Goal: Communication & Community: Answer question/provide support

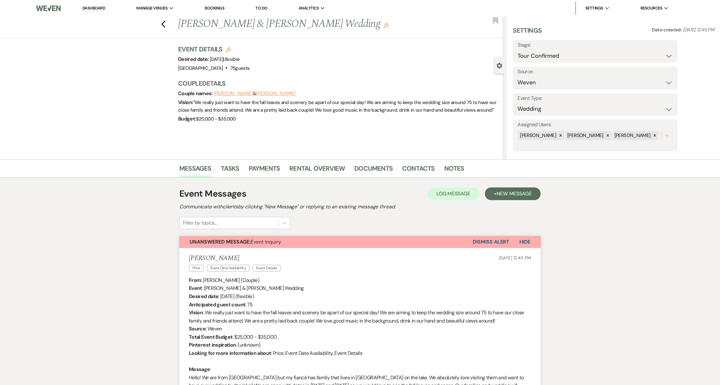
select select "4"
select select "1"
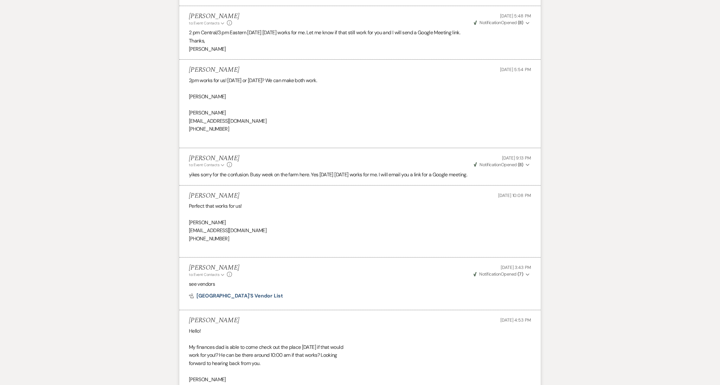
scroll to position [1269, 0]
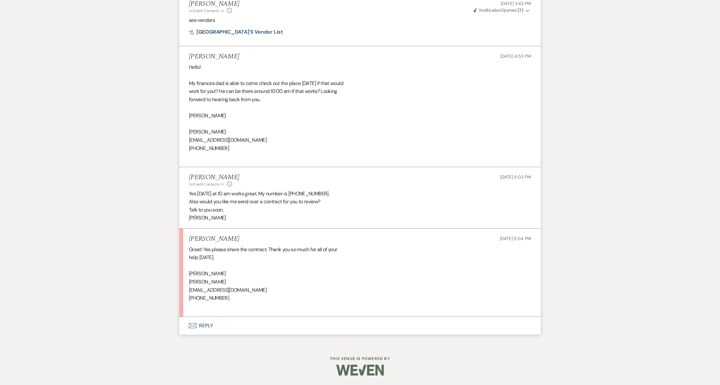
click at [204, 324] on button "Envelope Reply" at bounding box center [360, 326] width 362 height 18
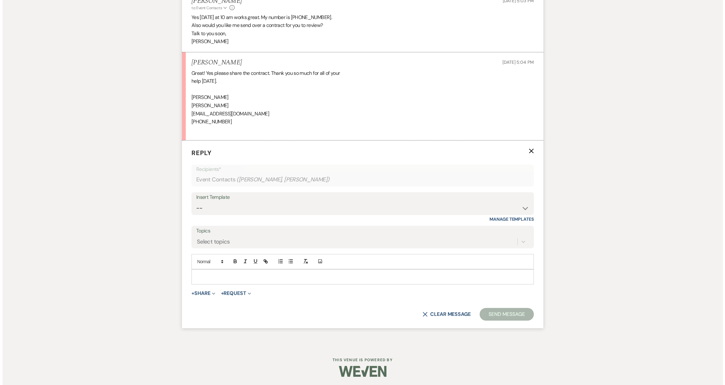
scroll to position [1446, 0]
click at [203, 290] on button "+ Share Expand" at bounding box center [201, 292] width 24 height 5
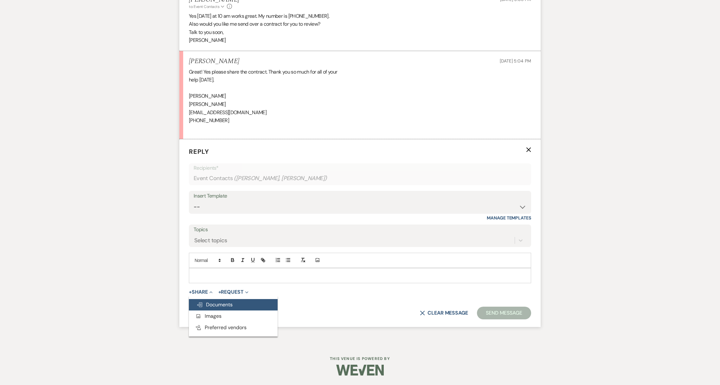
click at [215, 306] on span "Doc Upload Documents" at bounding box center [215, 304] width 36 height 7
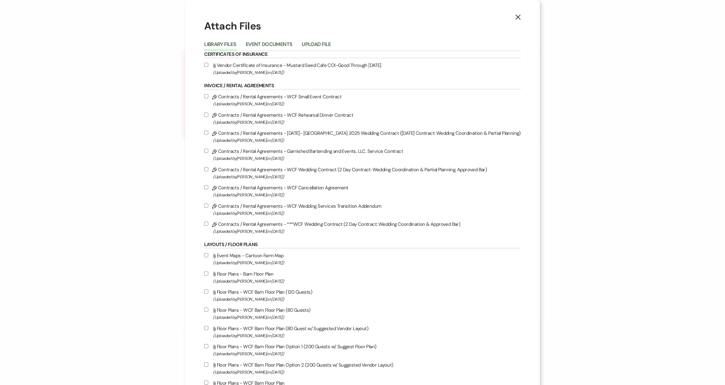
click at [204, 224] on input "Pencil Contracts / Rental Agreements - ***WCF Wedding Contract (2 Day Contract:…" at bounding box center [206, 224] width 4 height 4
checkbox input "true"
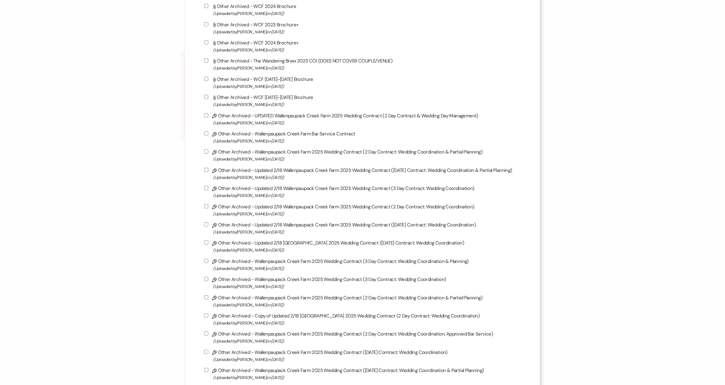
scroll to position [1682, 0]
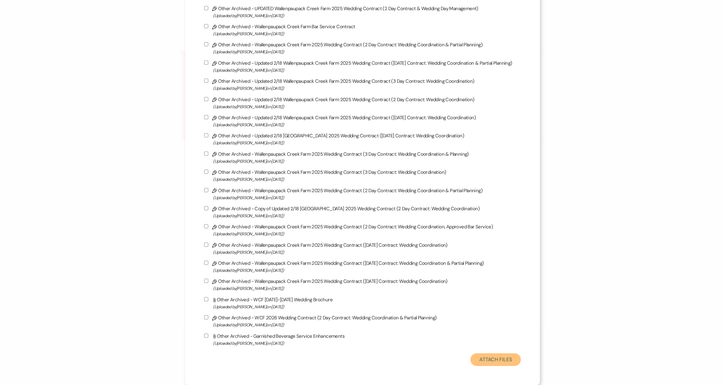
click at [499, 356] on button "Attach Files" at bounding box center [496, 359] width 50 height 13
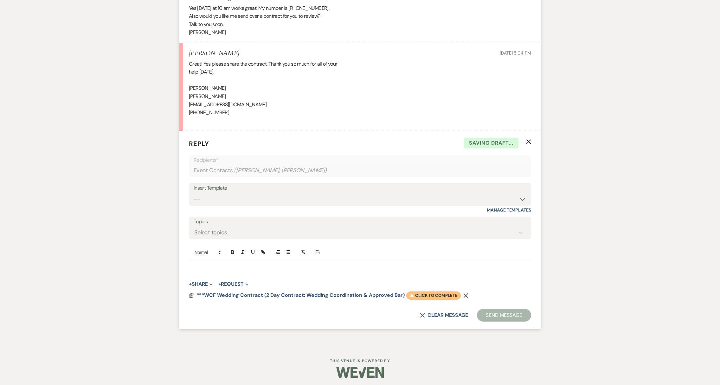
click at [427, 300] on span "Warning Click to complete" at bounding box center [434, 295] width 55 height 8
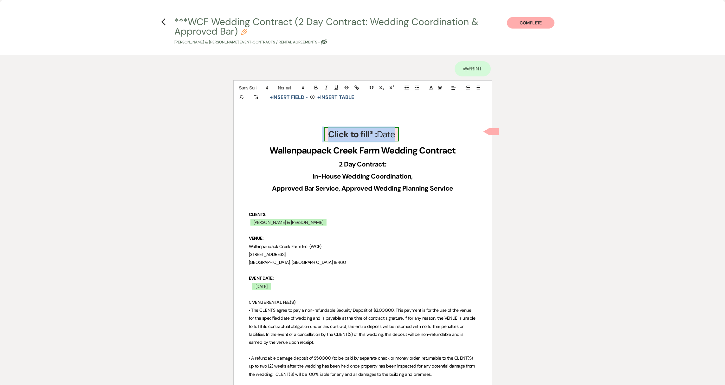
click at [374, 138] on b "Click to fill* :" at bounding box center [352, 134] width 49 height 12
select select "owner"
select select "Date"
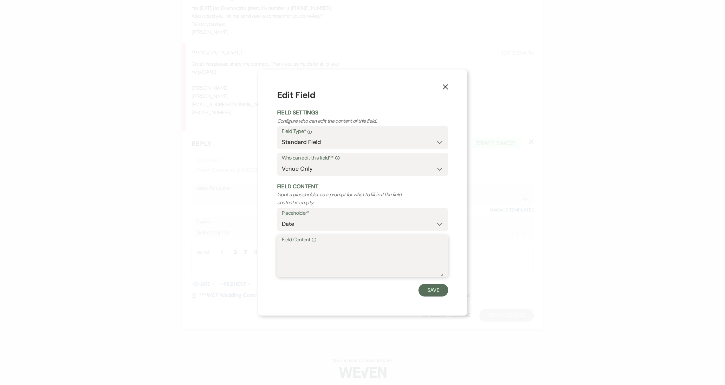
click at [313, 258] on textarea "Field Content Info" at bounding box center [363, 261] width 162 height 32
type textarea "[DATE]"
click at [433, 294] on button "Save" at bounding box center [434, 290] width 30 height 13
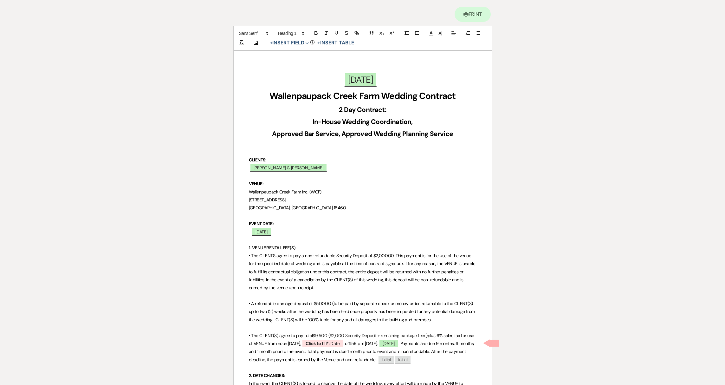
scroll to position [113, 0]
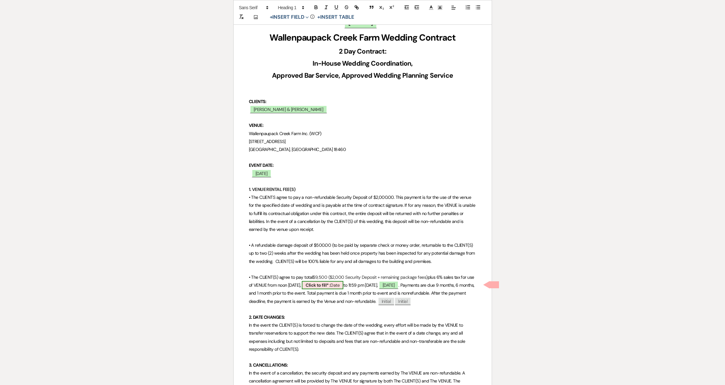
click at [322, 285] on b "Click to fill* :" at bounding box center [318, 285] width 25 height 6
select select "owner"
select select "Date"
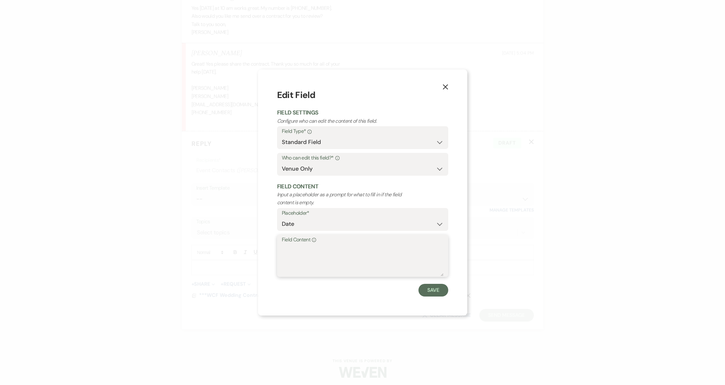
click at [318, 255] on textarea "Field Content Info" at bounding box center [363, 261] width 162 height 32
type textarea "[DATE]"
click at [439, 293] on button "Save" at bounding box center [434, 290] width 30 height 13
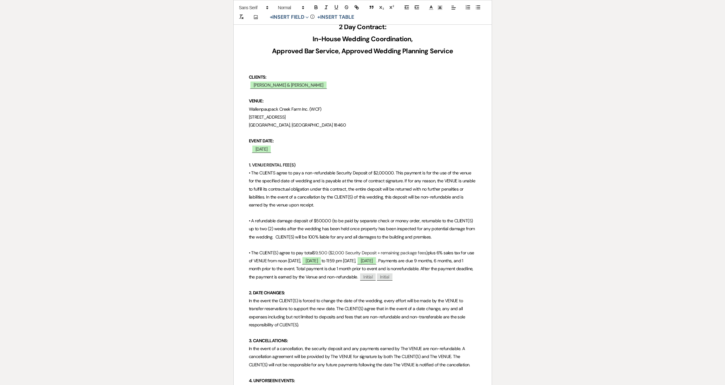
scroll to position [548, 0]
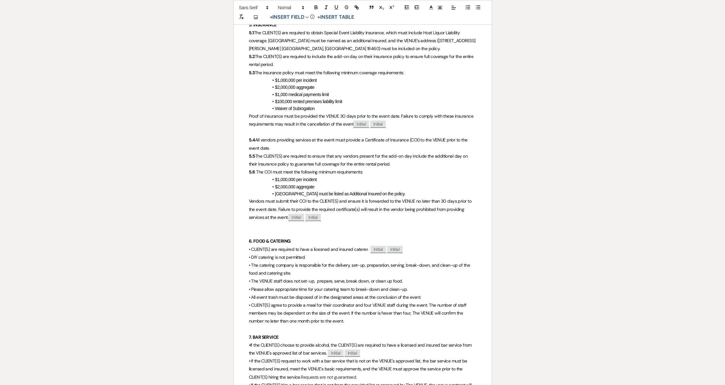
click at [319, 246] on span "• CLIENT(S) are required to have a licesned and insured caterer." at bounding box center [309, 249] width 120 height 6
click at [434, 229] on p at bounding box center [363, 233] width 228 height 8
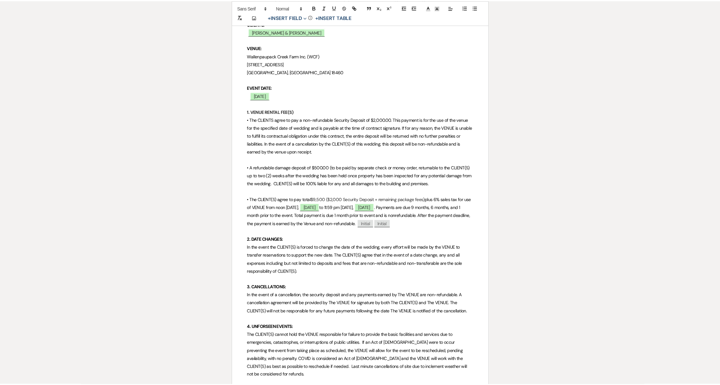
scroll to position [0, 0]
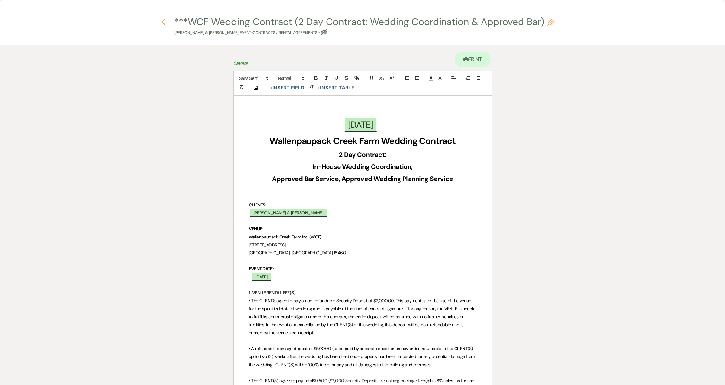
click at [162, 22] on use "button" at bounding box center [163, 21] width 4 height 7
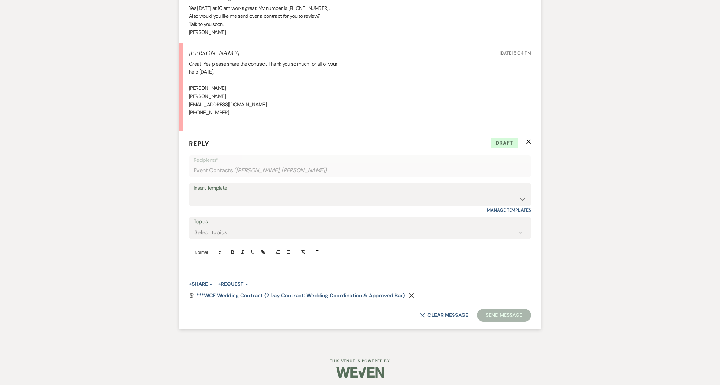
click at [269, 271] on p at bounding box center [360, 267] width 332 height 7
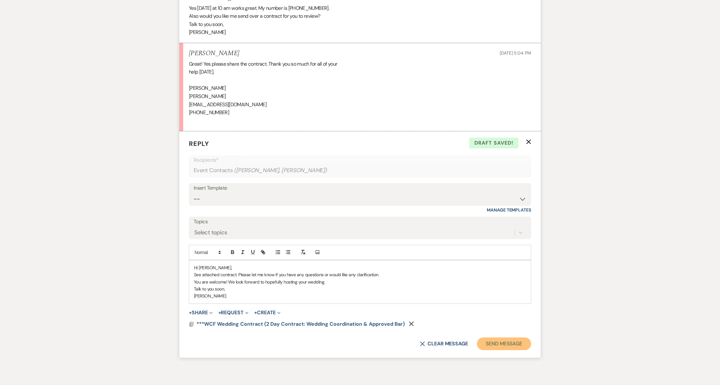
click at [509, 350] on button "Send Message" at bounding box center [504, 343] width 54 height 13
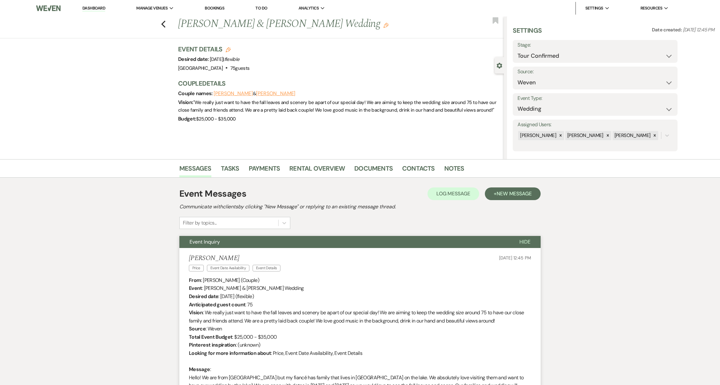
click at [95, 8] on link "Dashboard" at bounding box center [93, 8] width 23 height 6
select select "4"
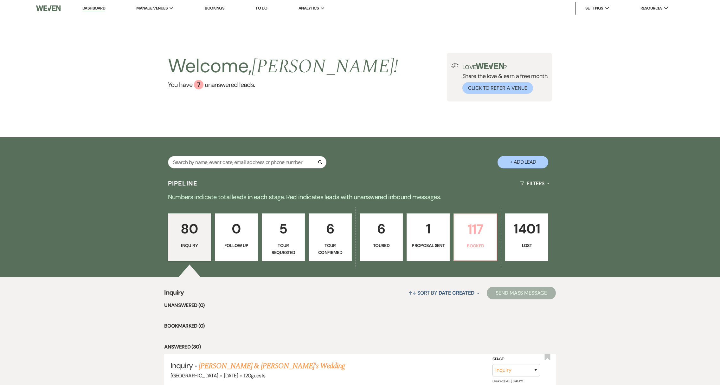
click at [477, 253] on link "117 Booked" at bounding box center [476, 237] width 44 height 48
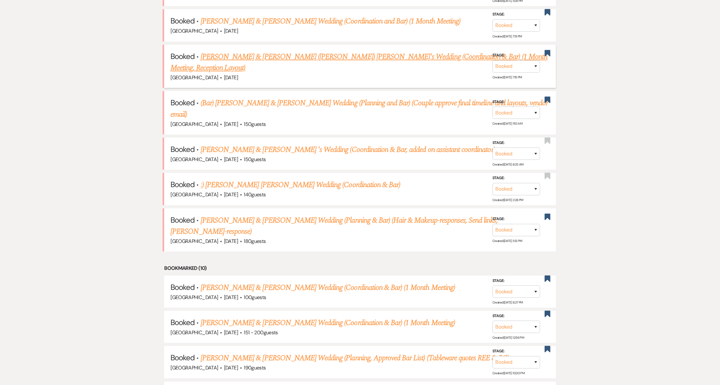
scroll to position [305, 0]
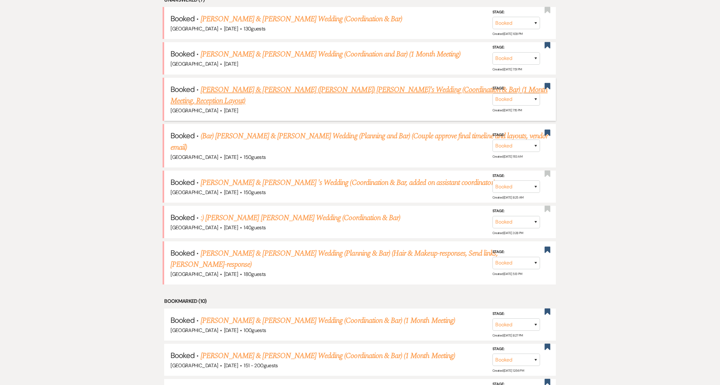
click at [245, 90] on link "[PERSON_NAME] & [PERSON_NAME] ([PERSON_NAME]) [PERSON_NAME]'s Wedding (Coordina…" at bounding box center [359, 95] width 377 height 23
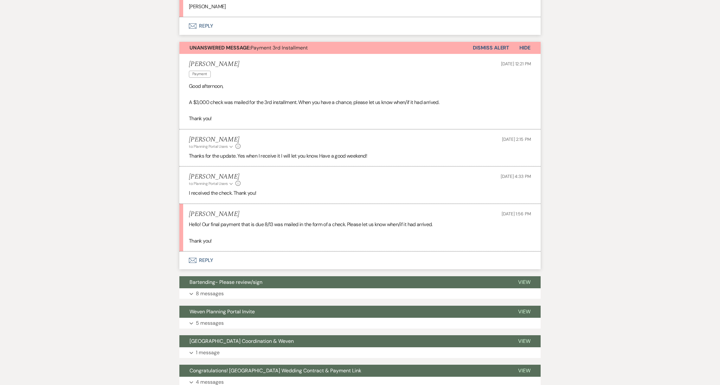
scroll to position [1069, 0]
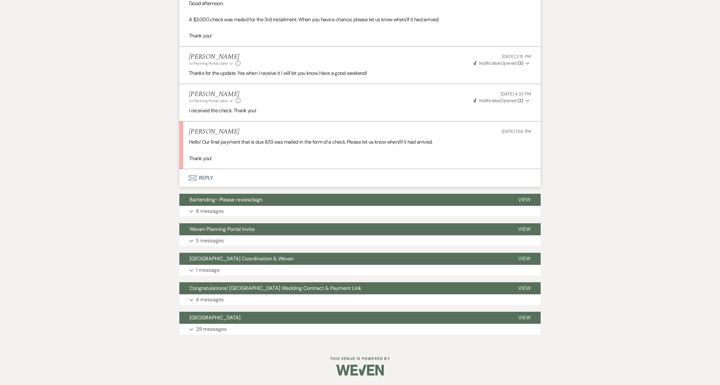
click at [204, 177] on button "Envelope Reply" at bounding box center [360, 178] width 362 height 18
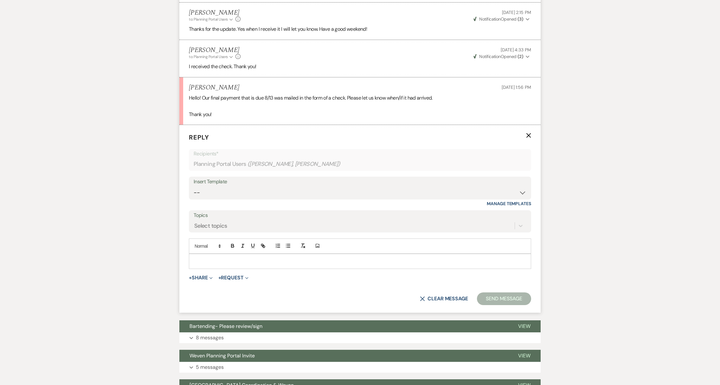
scroll to position [1140, 0]
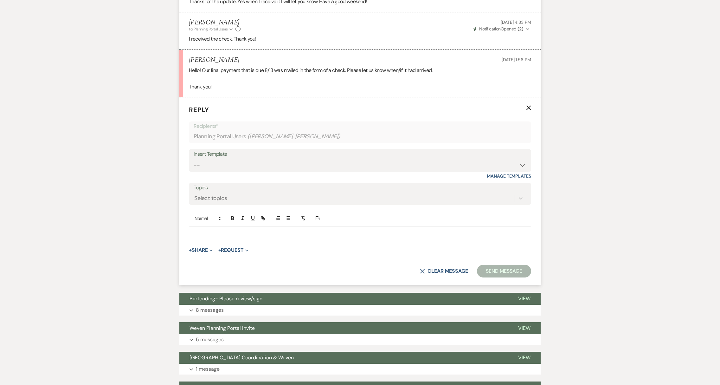
click at [214, 233] on p at bounding box center [360, 233] width 332 height 7
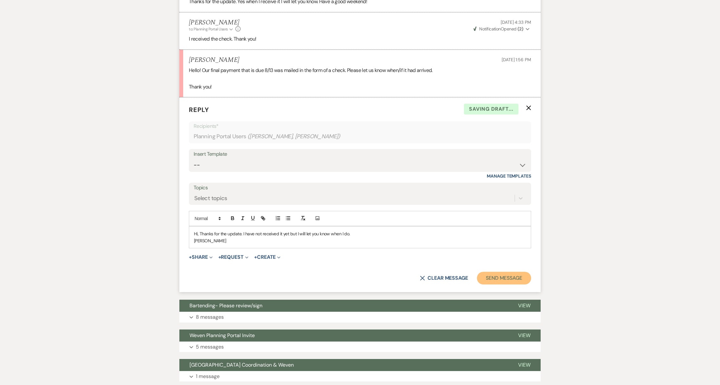
click at [488, 280] on button "Send Message" at bounding box center [504, 278] width 54 height 13
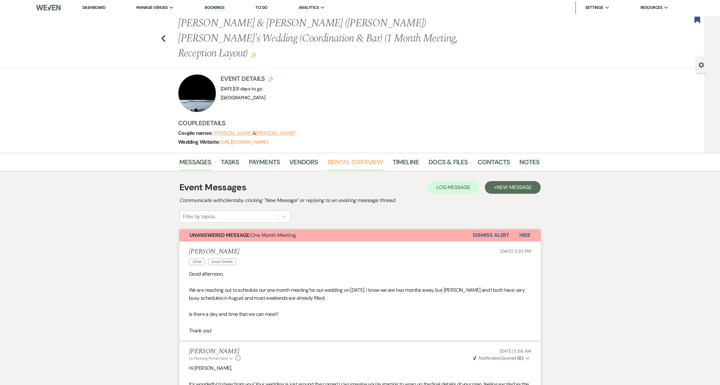
scroll to position [0, 0]
click at [164, 35] on icon "Previous" at bounding box center [163, 39] width 5 height 8
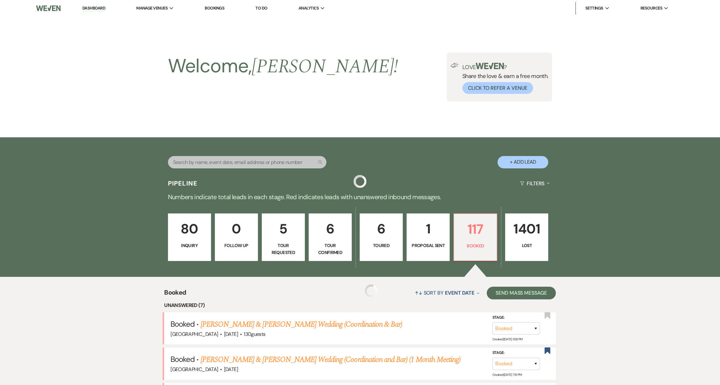
scroll to position [305, 0]
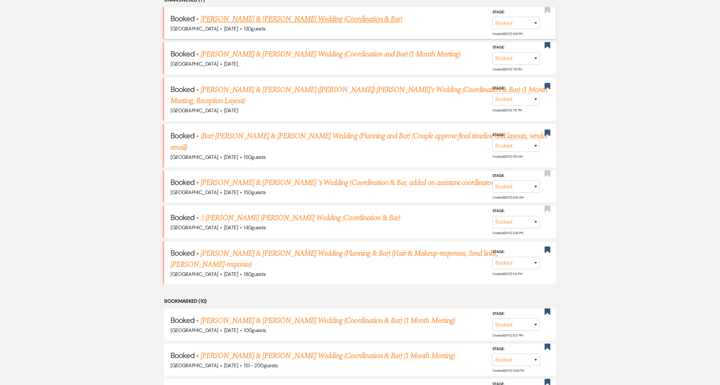
click at [279, 19] on link "[PERSON_NAME] & [PERSON_NAME] Wedding (Coordination & Bar)" at bounding box center [302, 18] width 202 height 11
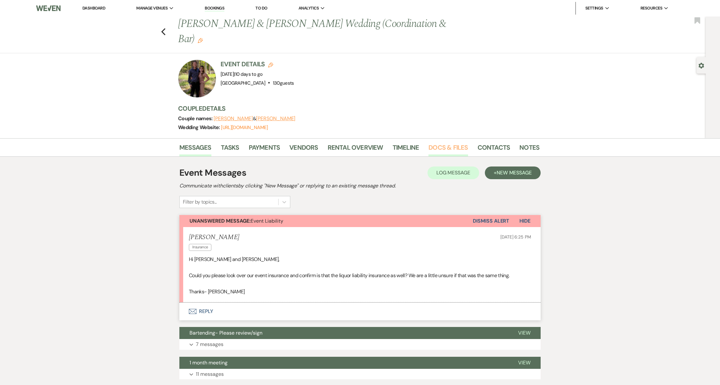
click at [443, 151] on link "Docs & Files" at bounding box center [448, 149] width 39 height 14
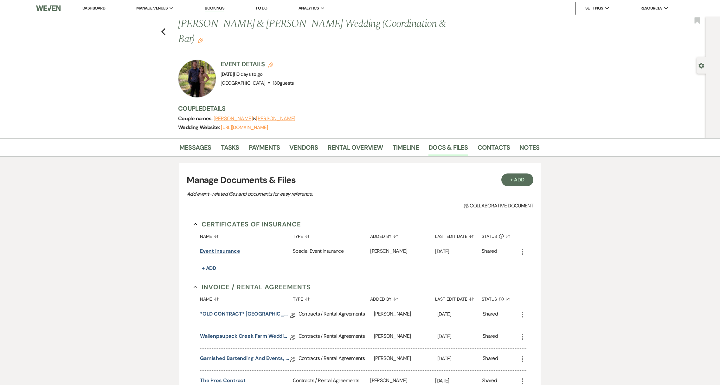
click at [232, 251] on button "Event insurance" at bounding box center [220, 251] width 40 height 8
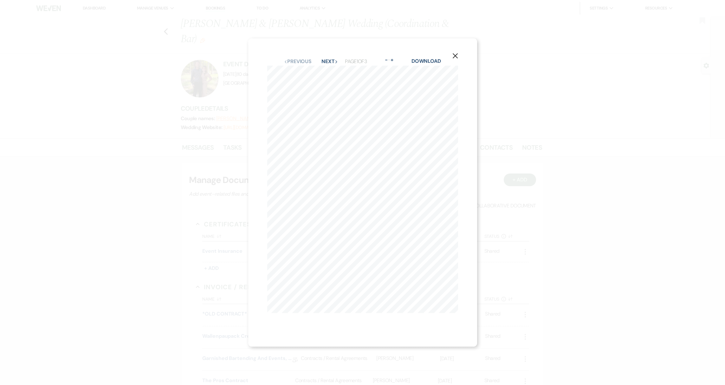
click at [458, 53] on icon "X" at bounding box center [456, 56] width 6 height 6
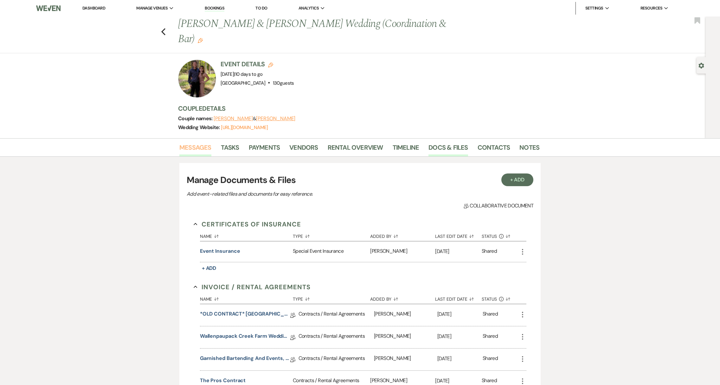
click at [183, 147] on link "Messages" at bounding box center [195, 149] width 32 height 14
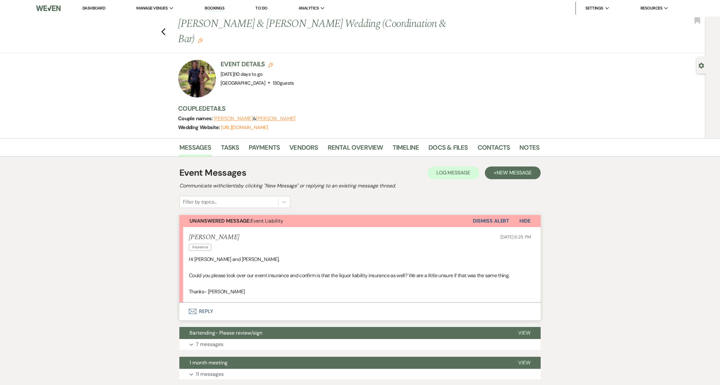
click at [207, 310] on button "Envelope Reply" at bounding box center [360, 312] width 362 height 18
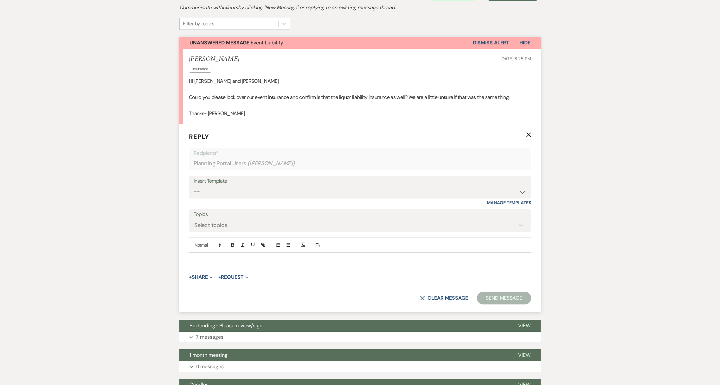
scroll to position [204, 0]
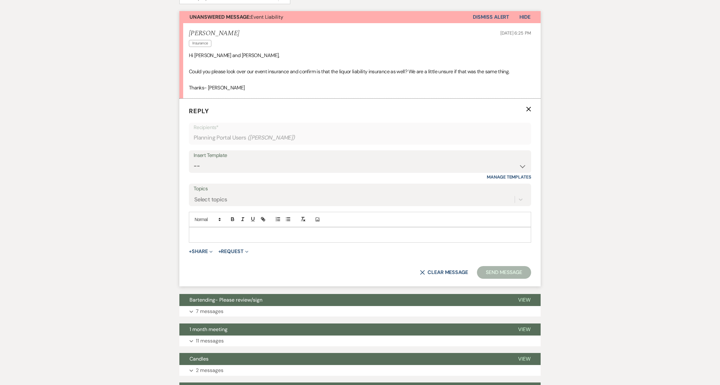
click at [205, 233] on p at bounding box center [360, 234] width 332 height 7
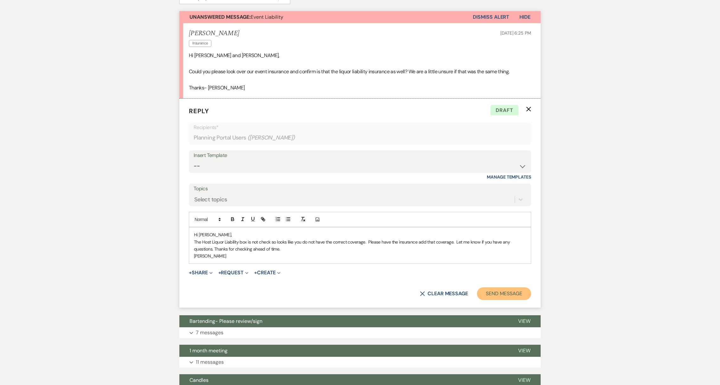
click at [505, 294] on button "Send Message" at bounding box center [504, 293] width 54 height 13
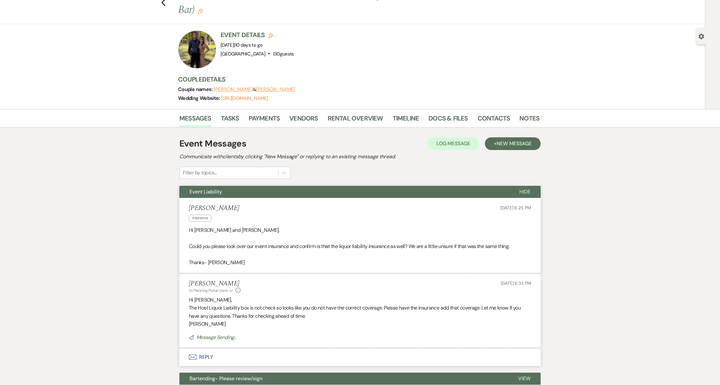
scroll to position [0, 0]
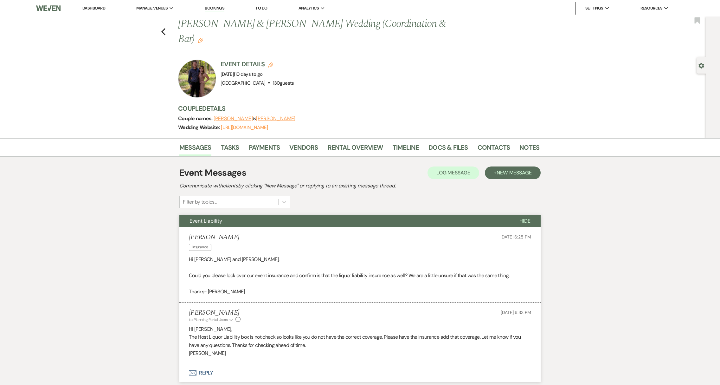
click at [98, 5] on li "Dashboard" at bounding box center [93, 8] width 29 height 13
click at [97, 10] on link "Dashboard" at bounding box center [93, 7] width 23 height 5
